Goal: Contribute content: Add original content to the website for others to see

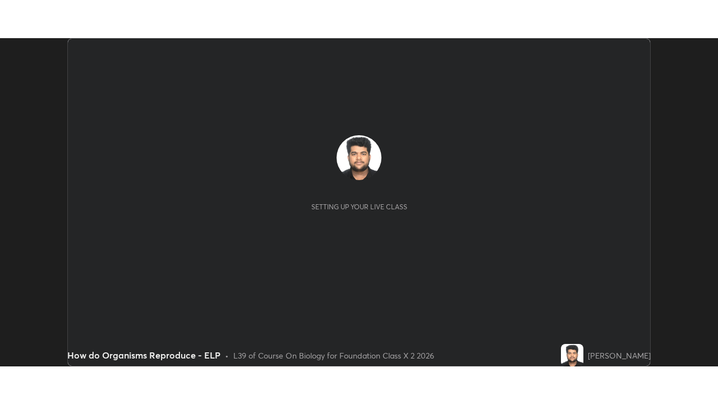
scroll to position [328, 717]
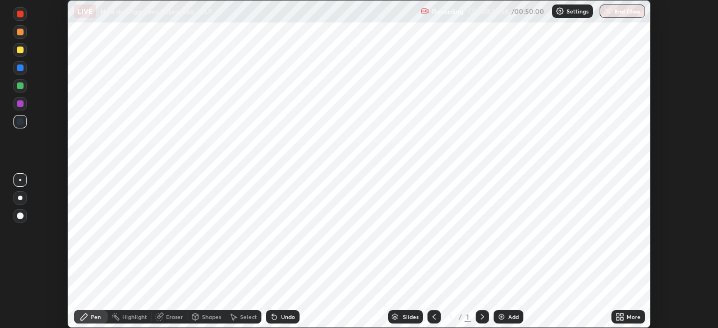
click at [627, 319] on div "More" at bounding box center [633, 317] width 14 height 6
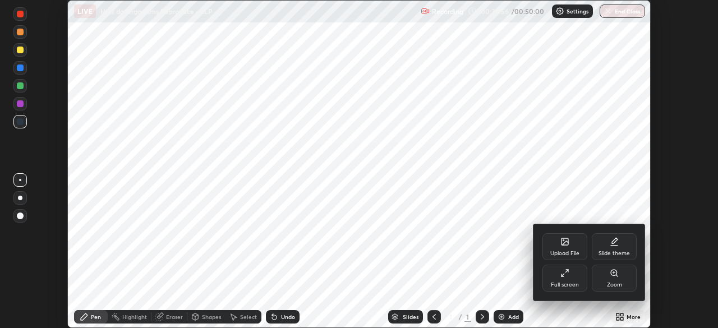
click at [575, 278] on div "Full screen" at bounding box center [564, 278] width 45 height 27
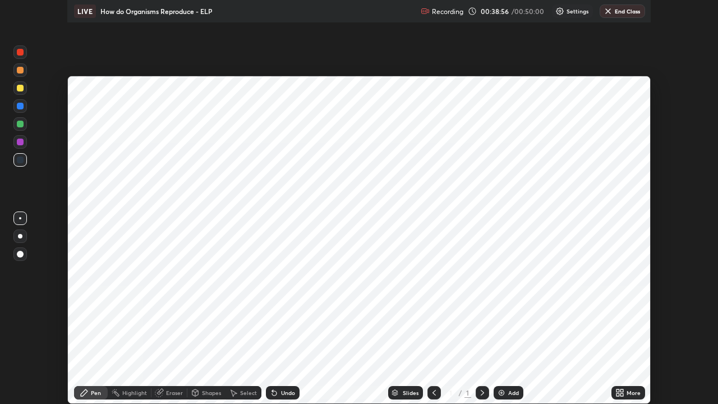
scroll to position [404, 718]
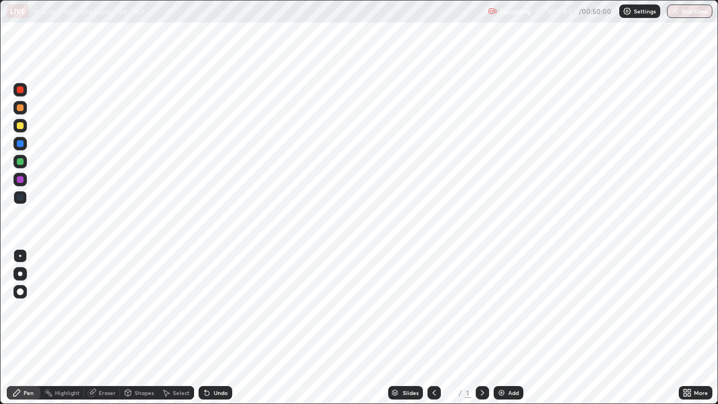
click at [482, 327] on icon at bounding box center [482, 392] width 9 height 9
click at [483, 327] on div at bounding box center [481, 392] width 13 height 13
click at [505, 327] on div "Add" at bounding box center [508, 392] width 30 height 13
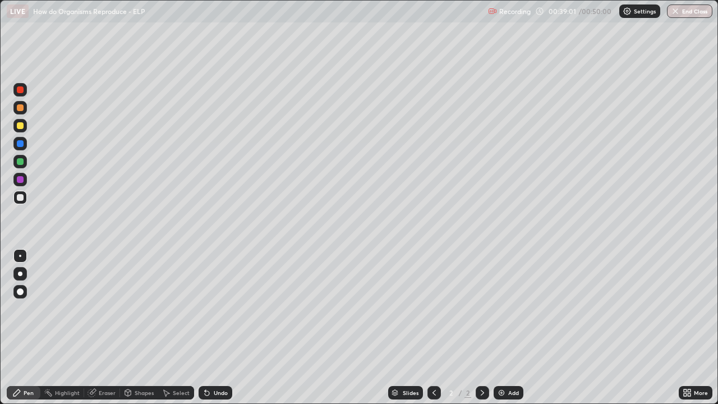
click at [688, 327] on icon at bounding box center [688, 394] width 3 height 3
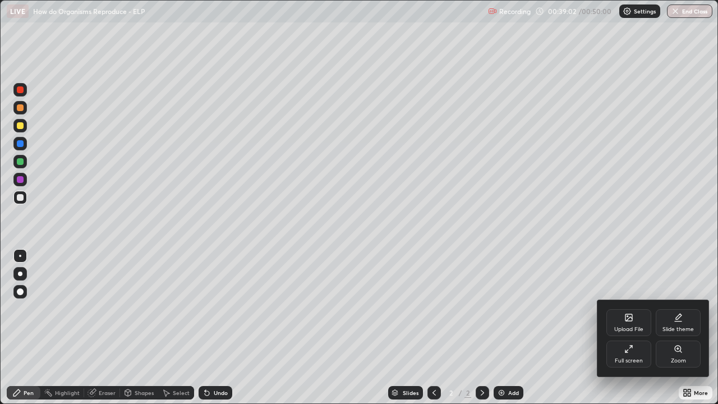
click at [623, 323] on div "Upload File" at bounding box center [628, 322] width 45 height 27
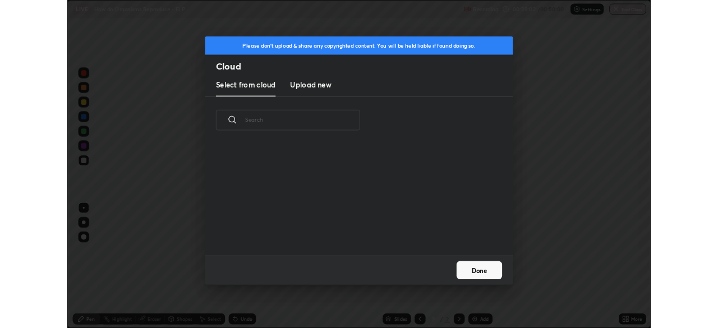
scroll to position [138, 360]
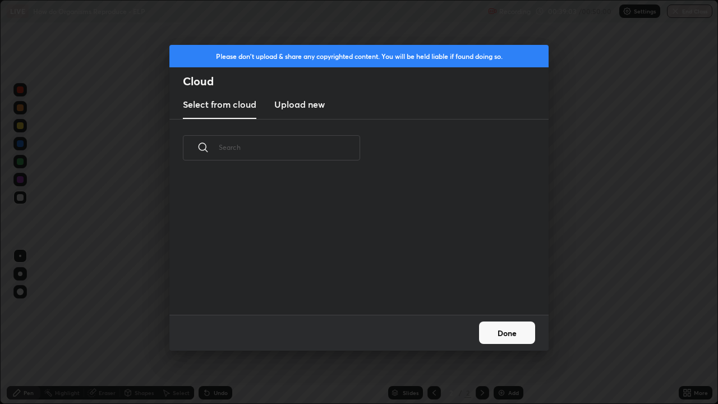
click at [321, 103] on h3 "Upload new" at bounding box center [299, 104] width 50 height 13
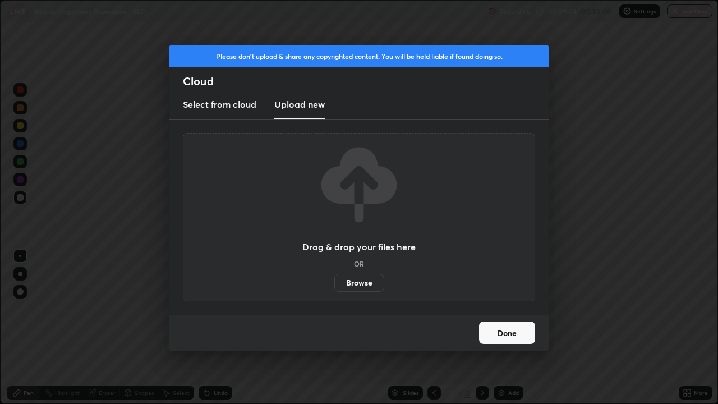
click at [350, 281] on label "Browse" at bounding box center [359, 283] width 50 height 18
click at [334, 281] on input "Browse" at bounding box center [334, 283] width 0 height 18
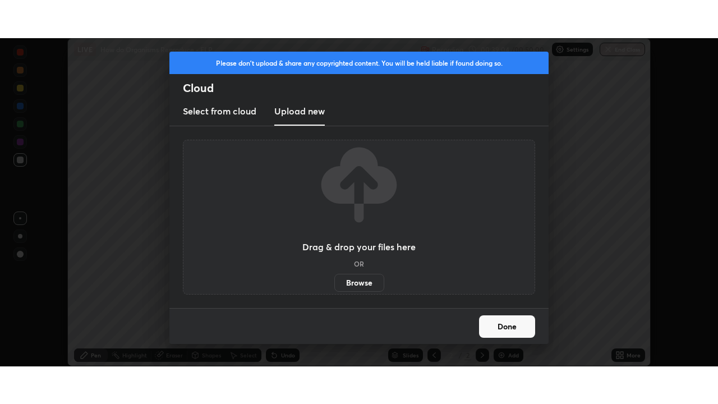
scroll to position [55730, 55340]
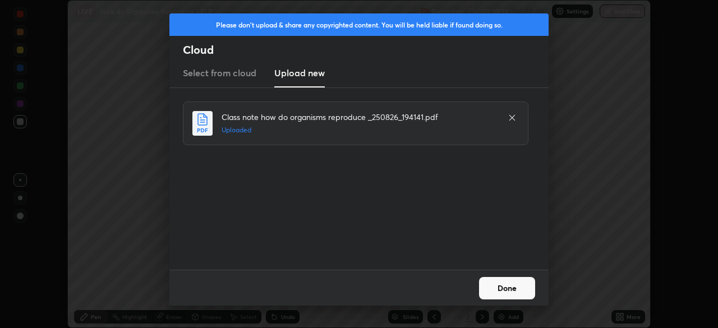
click at [510, 288] on button "Done" at bounding box center [507, 288] width 56 height 22
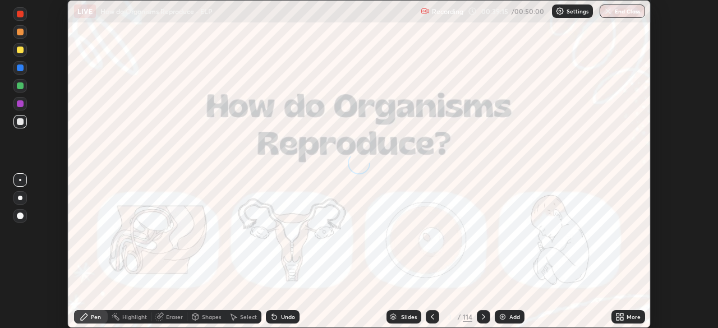
click at [621, 314] on icon at bounding box center [621, 314] width 3 height 3
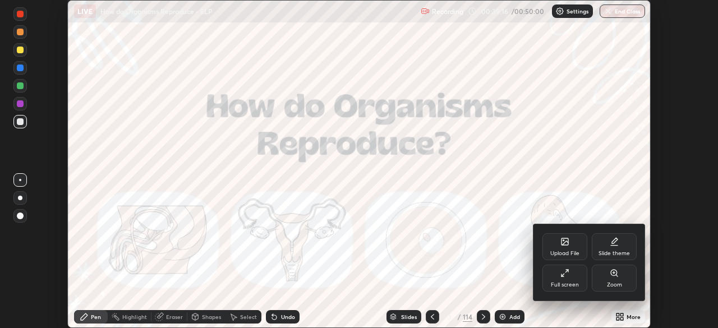
click at [567, 283] on div "Full screen" at bounding box center [564, 285] width 28 height 6
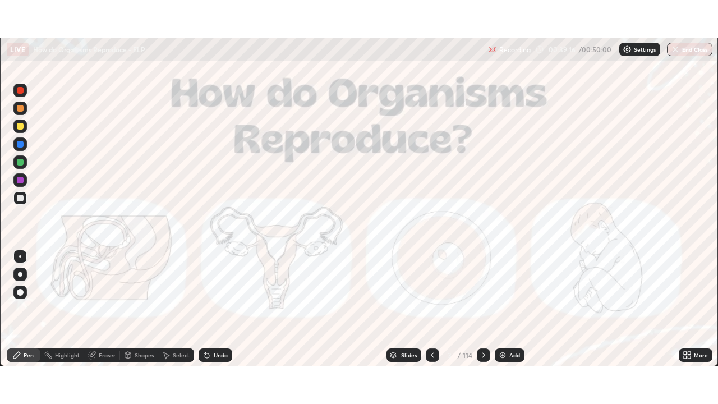
scroll to position [404, 718]
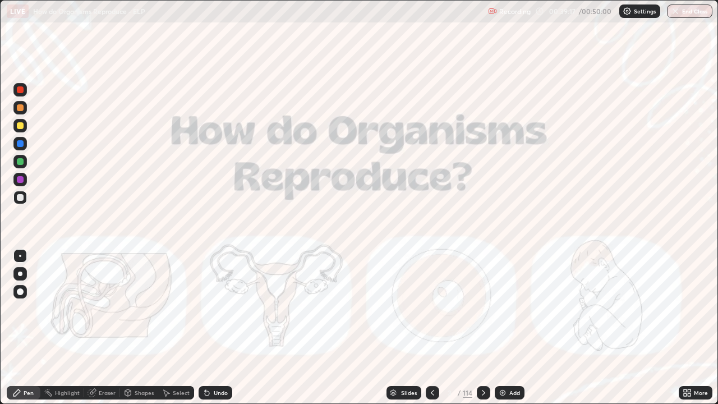
click at [414, 327] on div "Slides" at bounding box center [403, 392] width 35 height 13
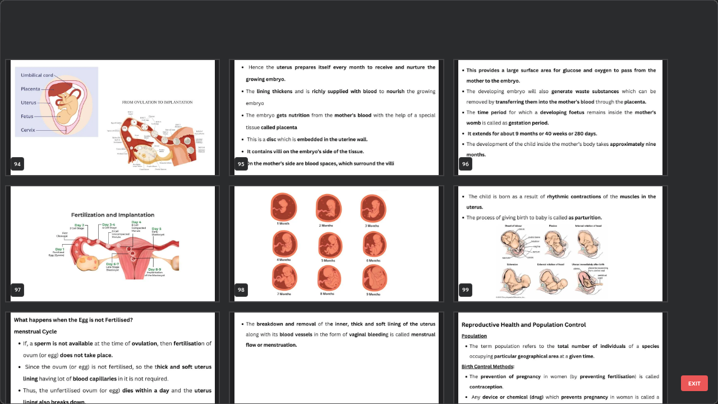
scroll to position [3949, 0]
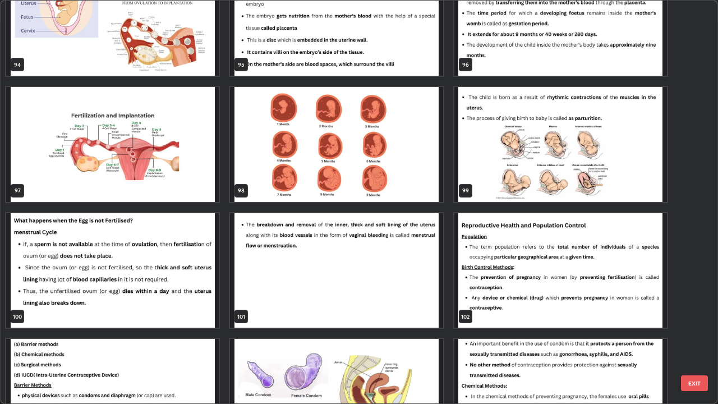
click at [491, 293] on img "grid" at bounding box center [560, 270] width 212 height 115
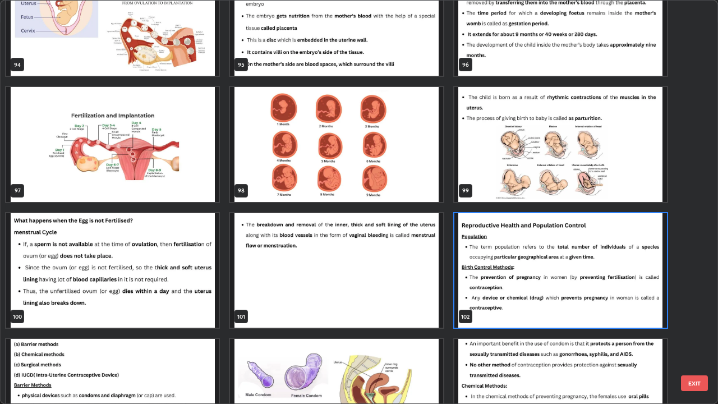
click at [490, 286] on img "grid" at bounding box center [560, 270] width 212 height 115
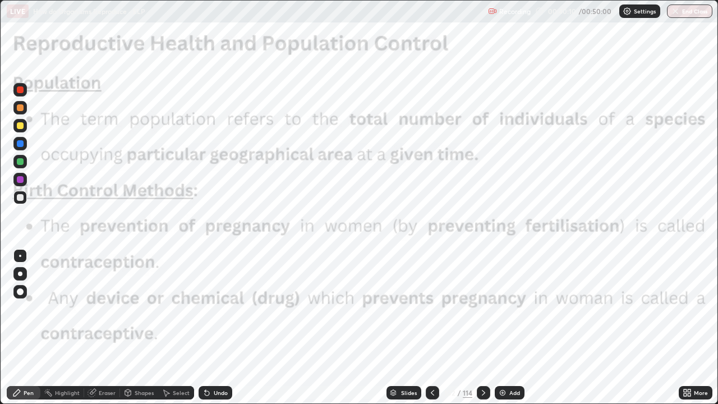
click at [24, 94] on div at bounding box center [19, 89] width 13 height 13
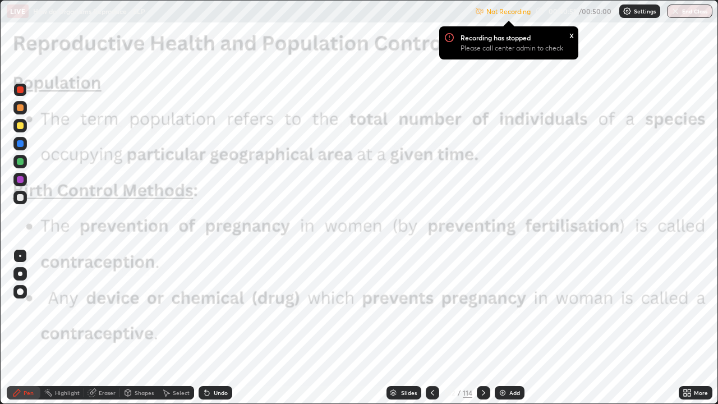
click at [630, 13] on img at bounding box center [626, 11] width 9 height 9
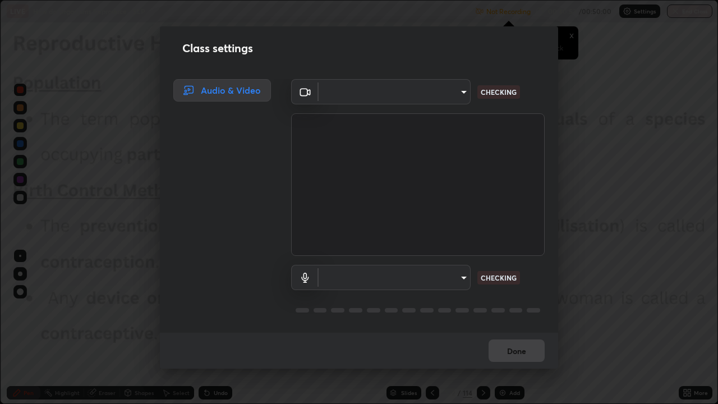
click at [448, 100] on body "Erase all LIVE How do Organisms Reproduce - ELP Not Recording Recording has sto…" at bounding box center [359, 202] width 718 height 404
type input "3587b5fcf6e6b1efd567becf28dfd5d3df51b249fd3ad8f2a19155ee8f6d36a4"
type input "default"
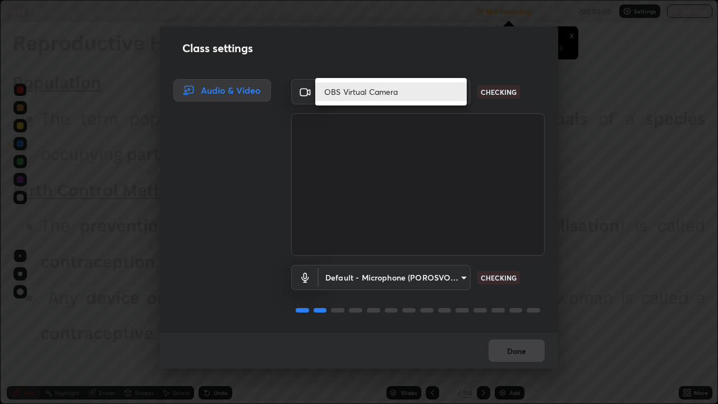
click at [499, 327] on div at bounding box center [359, 202] width 718 height 404
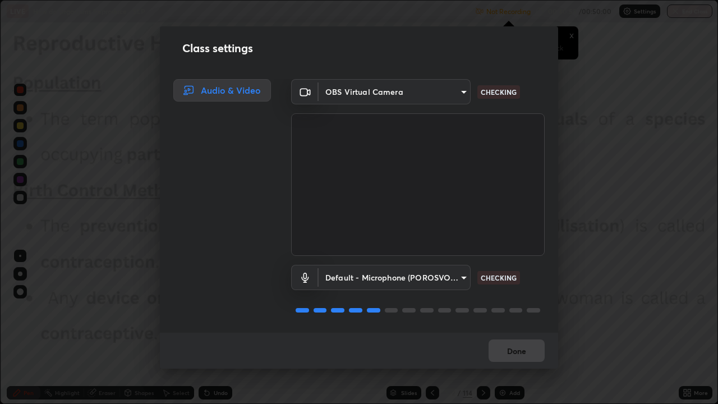
click at [503, 327] on div "Done" at bounding box center [359, 350] width 398 height 36
click at [505, 327] on div "Done" at bounding box center [359, 350] width 398 height 36
click at [506, 327] on div "Done" at bounding box center [359, 350] width 398 height 36
click at [508, 327] on div "Done" at bounding box center [359, 350] width 398 height 36
click at [510, 327] on div "Done" at bounding box center [359, 350] width 398 height 36
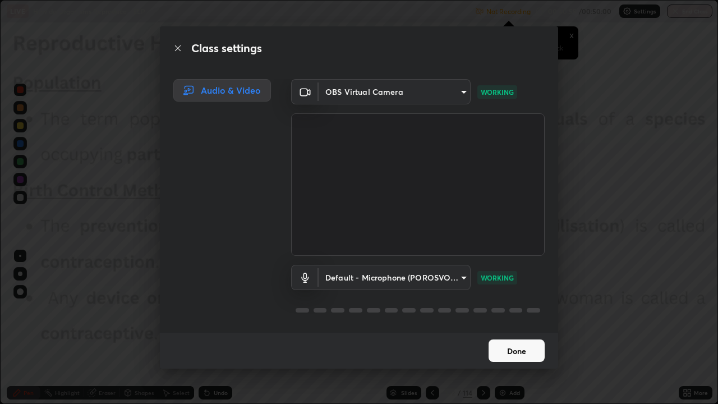
click at [526, 327] on button "Done" at bounding box center [516, 350] width 56 height 22
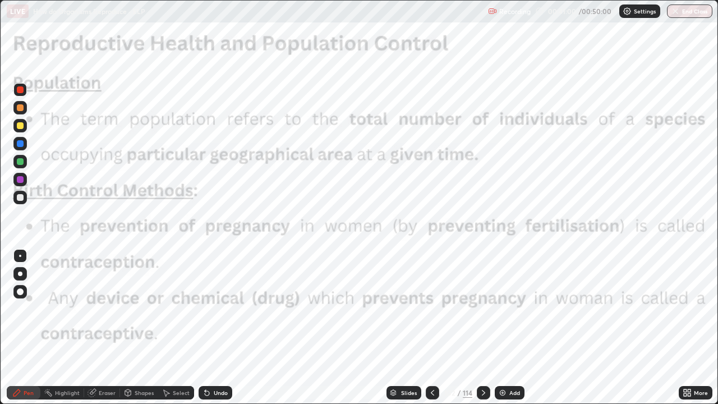
click at [485, 327] on icon at bounding box center [483, 392] width 9 height 9
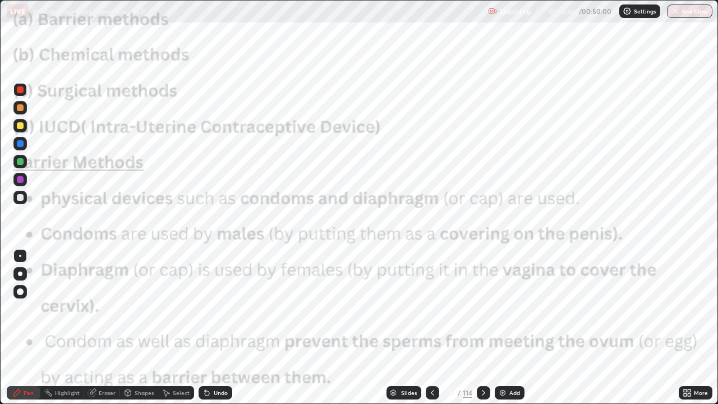
click at [477, 327] on div at bounding box center [482, 392] width 13 height 13
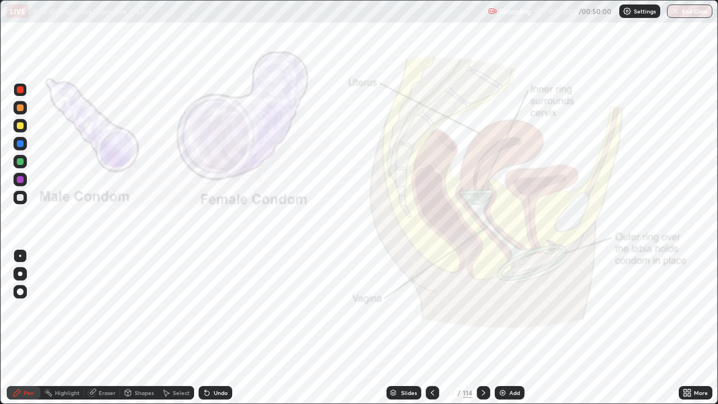
click at [476, 327] on div at bounding box center [482, 392] width 13 height 13
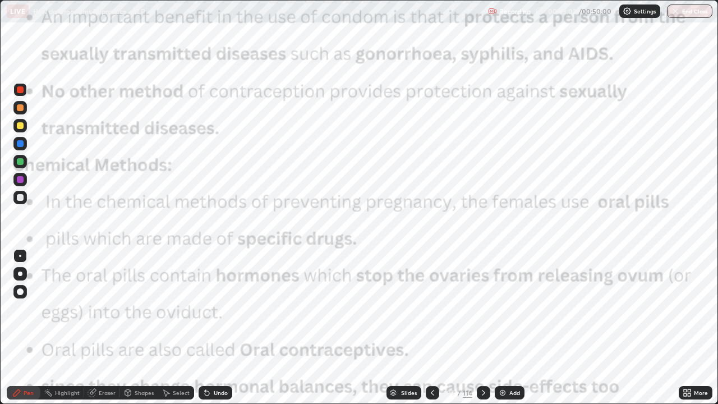
click at [429, 327] on icon at bounding box center [432, 392] width 9 height 9
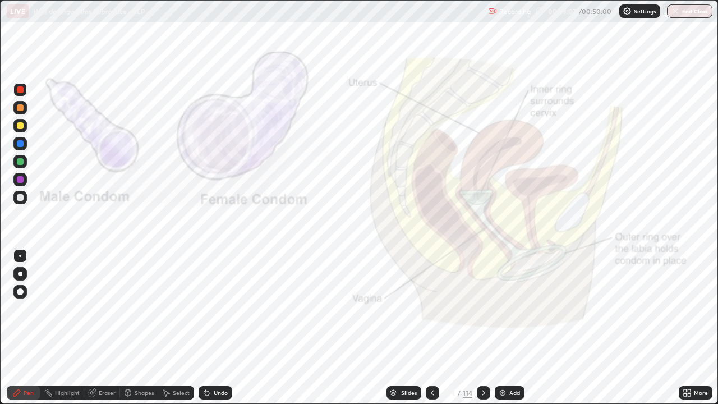
click at [436, 327] on div at bounding box center [431, 392] width 13 height 22
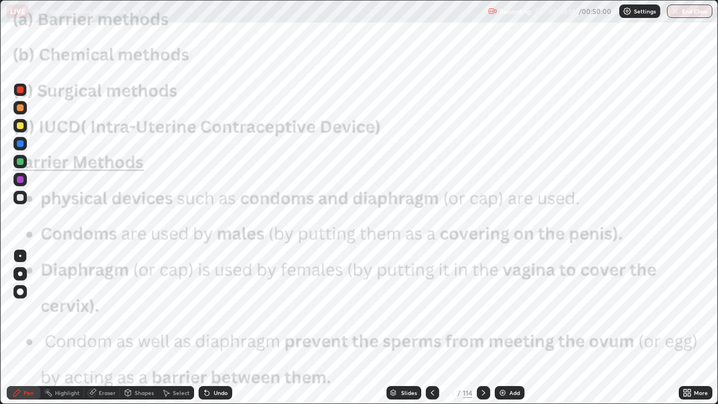
click at [483, 327] on div at bounding box center [482, 392] width 13 height 13
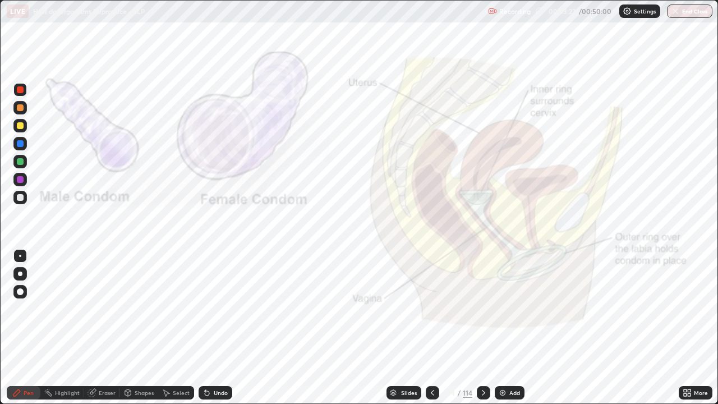
click at [436, 327] on div at bounding box center [431, 392] width 13 height 13
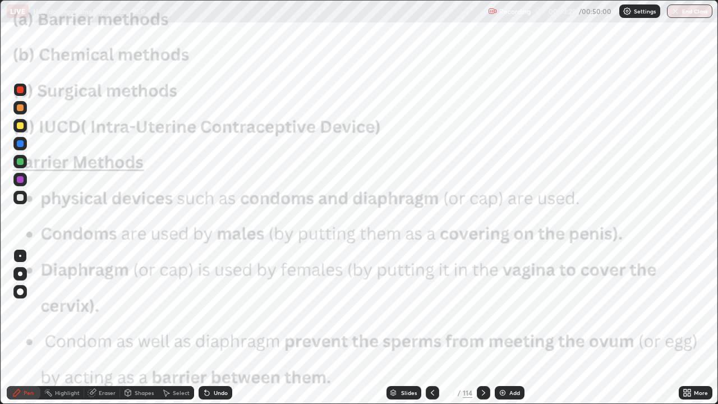
click at [482, 327] on icon at bounding box center [483, 393] width 3 height 6
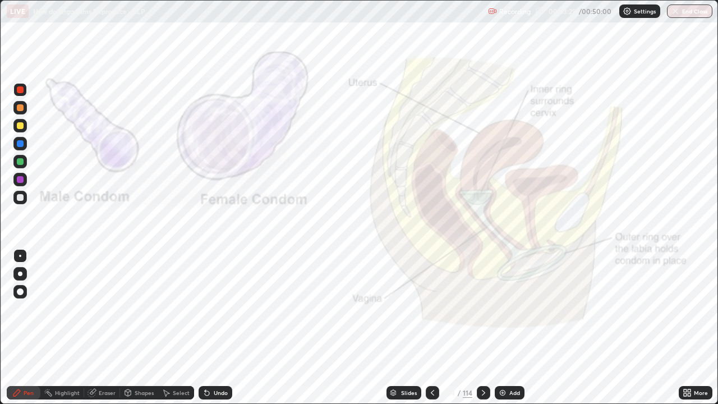
click at [480, 327] on div at bounding box center [482, 392] width 13 height 22
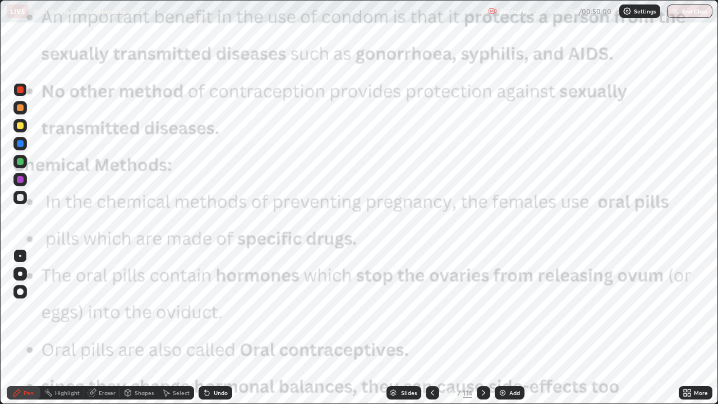
click at [482, 327] on icon at bounding box center [483, 392] width 9 height 9
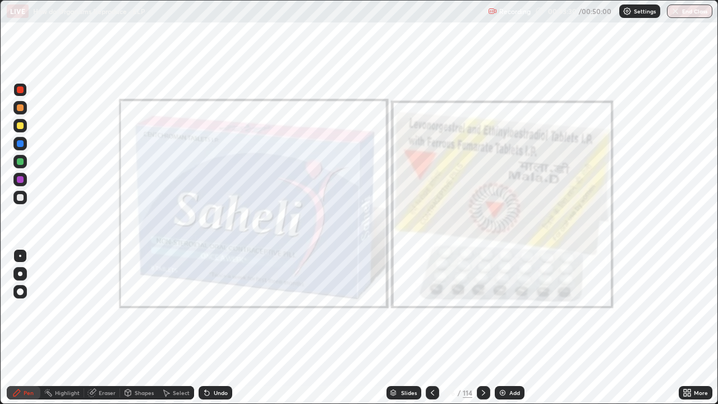
click at [435, 327] on div at bounding box center [431, 392] width 13 height 22
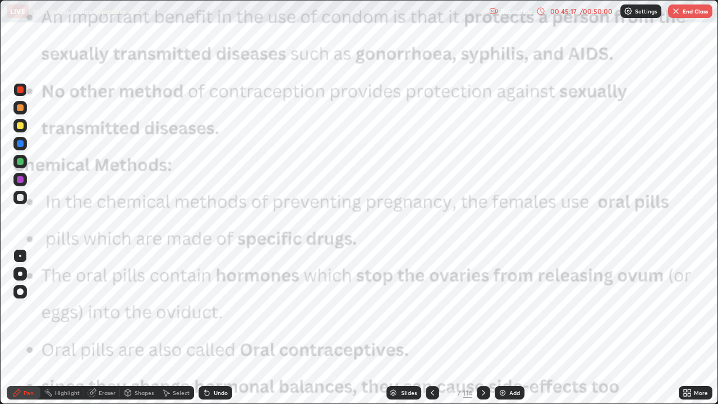
click at [482, 327] on icon at bounding box center [483, 392] width 9 height 9
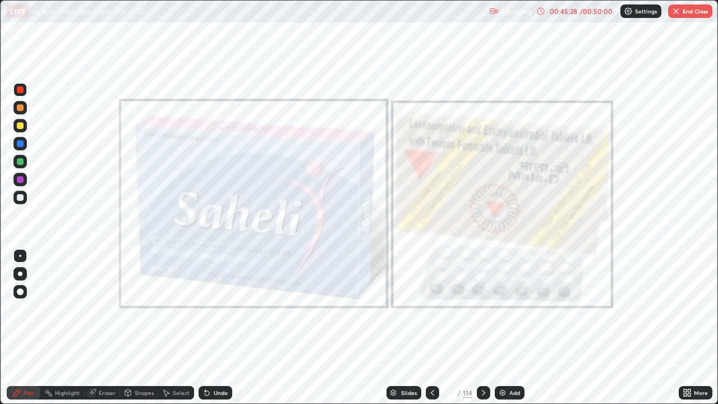
click at [480, 327] on icon at bounding box center [483, 392] width 9 height 9
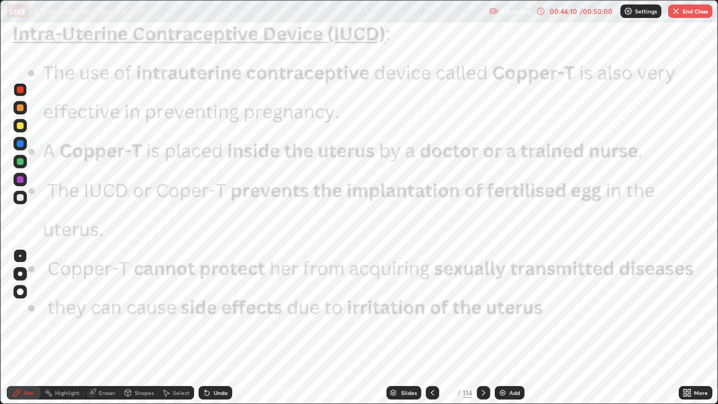
click at [482, 327] on icon at bounding box center [483, 392] width 9 height 9
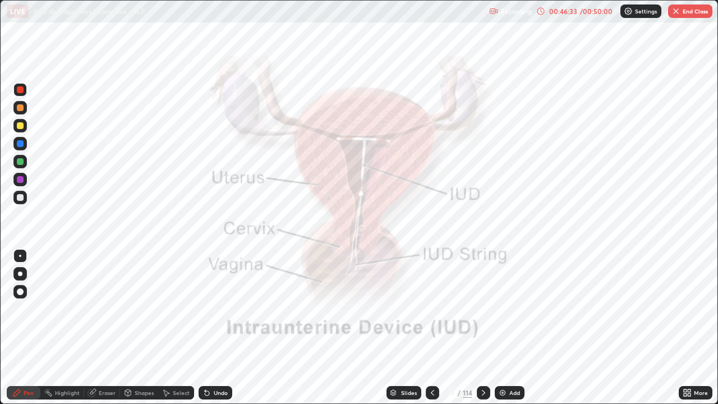
click at [482, 327] on icon at bounding box center [483, 393] width 3 height 6
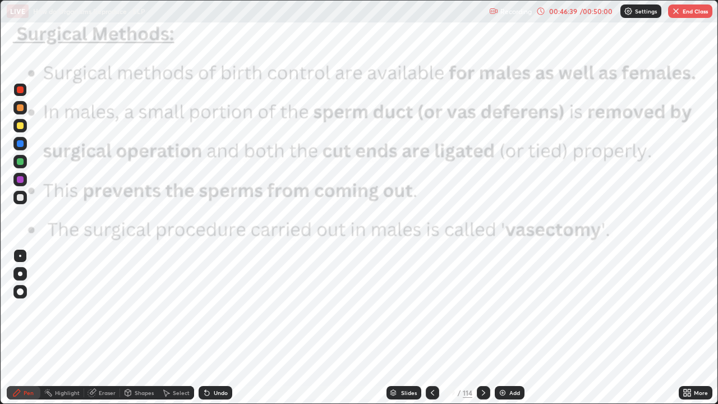
click at [487, 327] on div at bounding box center [482, 392] width 13 height 13
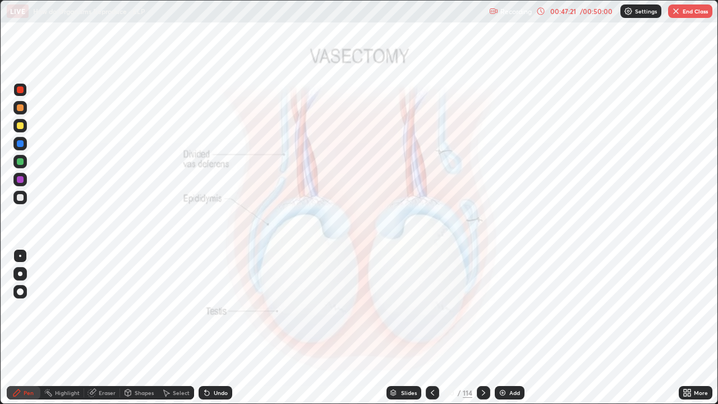
click at [483, 327] on div at bounding box center [482, 392] width 13 height 13
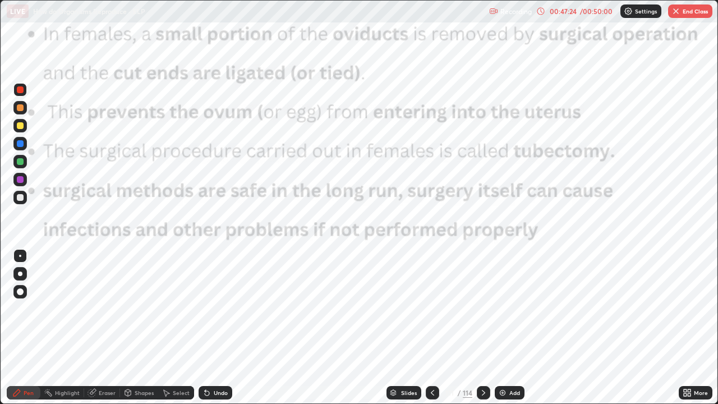
click at [477, 327] on div at bounding box center [482, 392] width 13 height 13
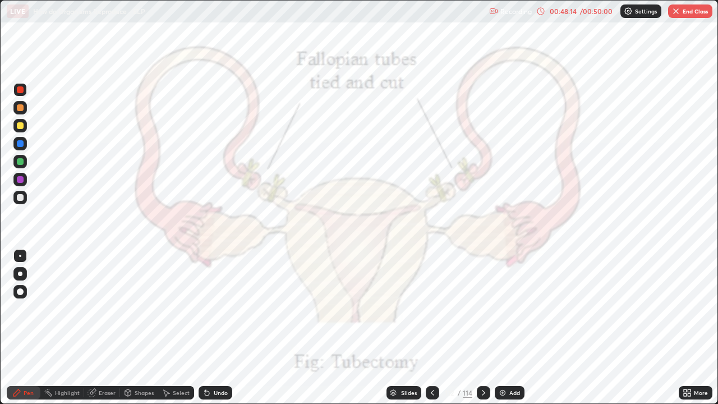
click at [486, 327] on div at bounding box center [482, 392] width 13 height 22
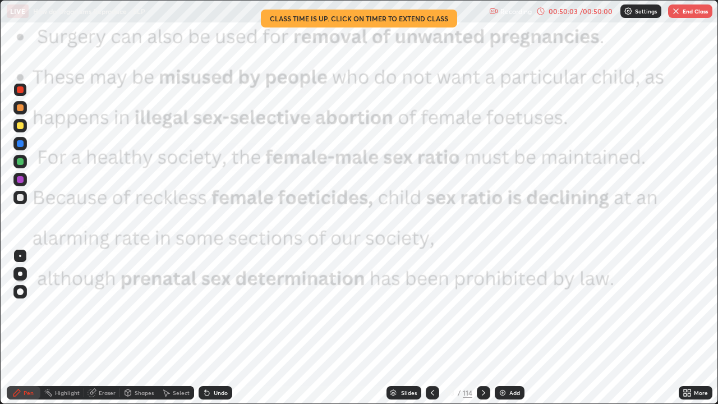
click at [482, 327] on icon at bounding box center [483, 392] width 9 height 9
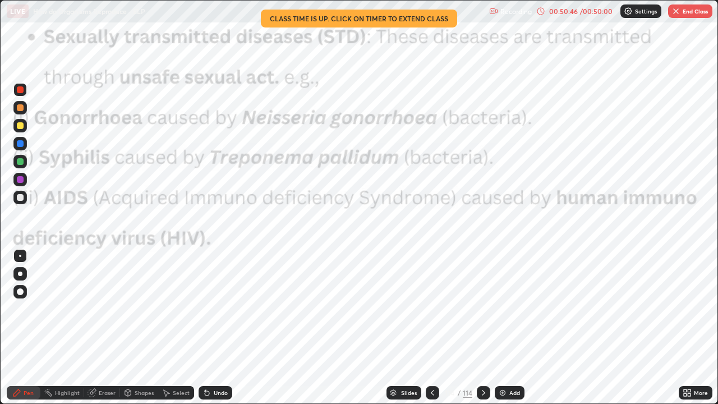
click at [487, 327] on div at bounding box center [482, 392] width 13 height 13
click at [488, 327] on div at bounding box center [482, 392] width 13 height 13
click at [482, 327] on icon at bounding box center [483, 392] width 9 height 9
click at [488, 327] on div at bounding box center [482, 392] width 13 height 13
click at [695, 15] on button "End Class" at bounding box center [690, 10] width 44 height 13
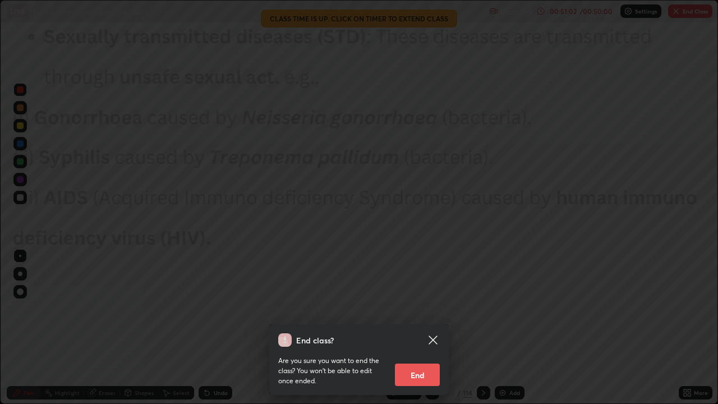
click at [437, 327] on button "End" at bounding box center [417, 374] width 45 height 22
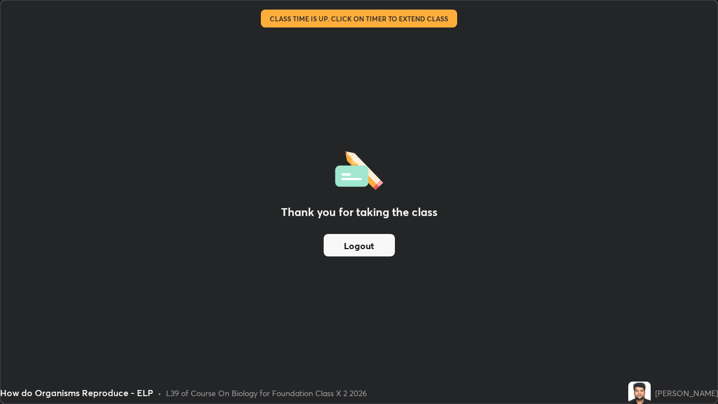
click at [365, 251] on button "Logout" at bounding box center [358, 245] width 71 height 22
